Goal: Transaction & Acquisition: Purchase product/service

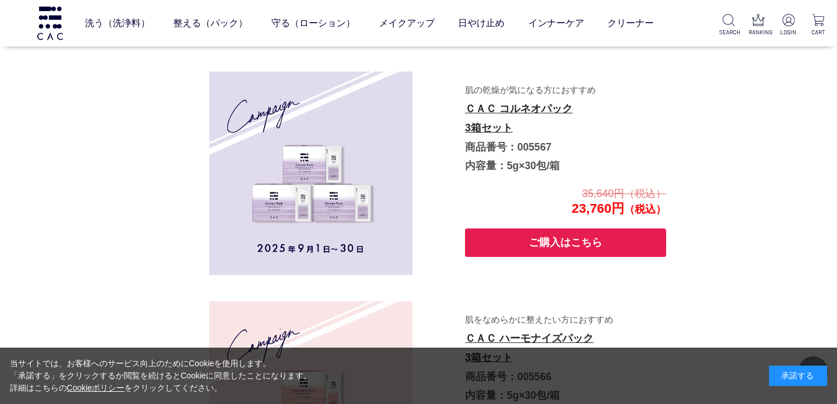
scroll to position [764, 0]
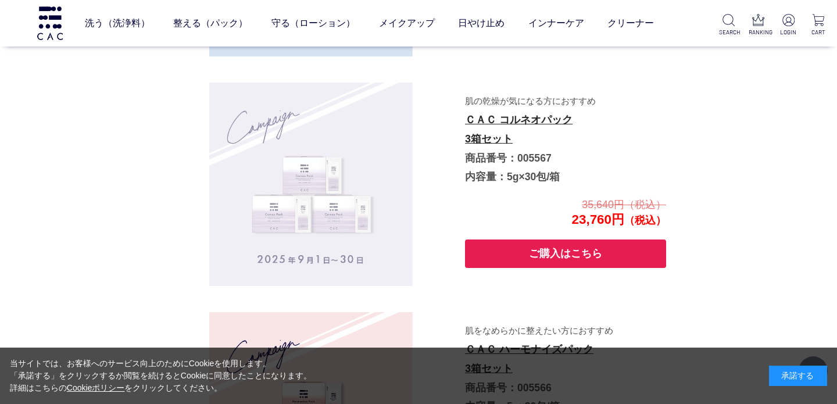
click at [386, 166] on img at bounding box center [311, 185] width 204 height 204
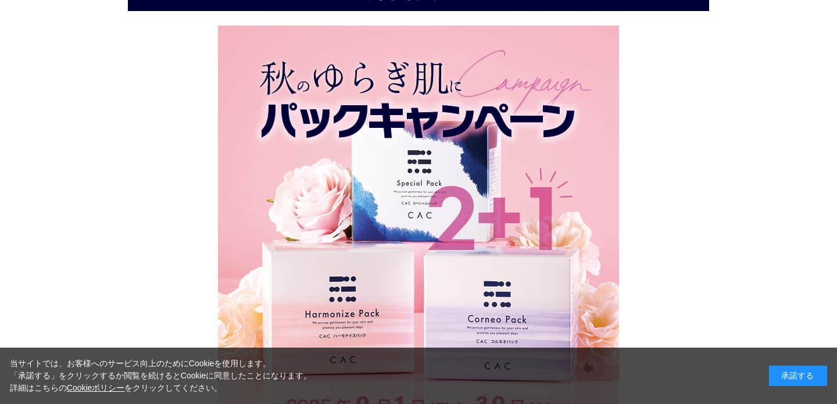
scroll to position [0, 0]
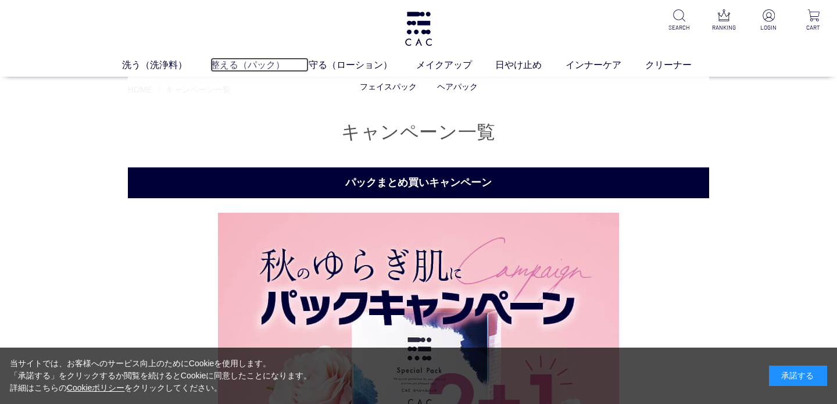
click at [241, 65] on link "整える（パック）" at bounding box center [260, 65] width 98 height 14
